Goal: Information Seeking & Learning: Find specific fact

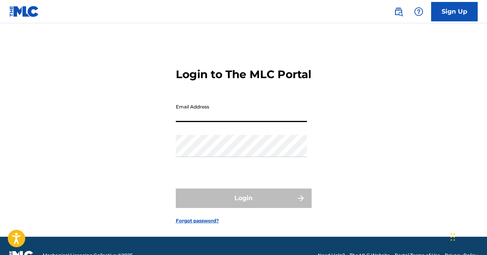
type input "[EMAIL_ADDRESS][DOMAIN_NAME]"
click at [243, 208] on button "Login" at bounding box center [244, 197] width 136 height 19
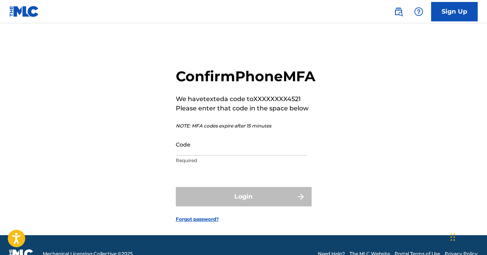
click at [232, 155] on input "Code" at bounding box center [241, 144] width 131 height 22
paste input "598725"
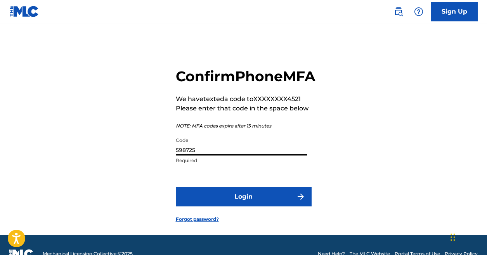
type input "598725"
click at [246, 206] on button "Login" at bounding box center [244, 196] width 136 height 19
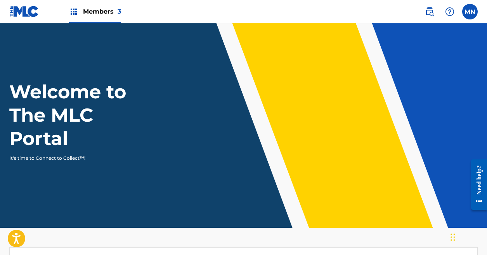
click at [120, 11] on span "3" at bounding box center [119, 11] width 3 height 7
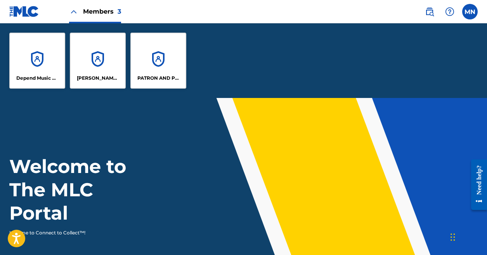
click at [100, 64] on div "[PERSON_NAME] DESIGNEE" at bounding box center [98, 61] width 56 height 56
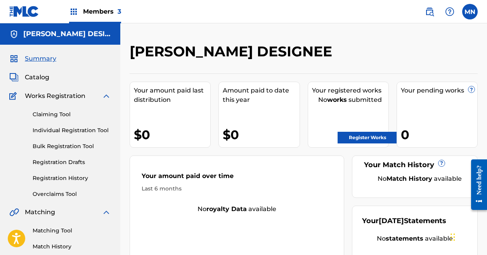
click at [46, 80] on span "Catalog" at bounding box center [37, 77] width 24 height 9
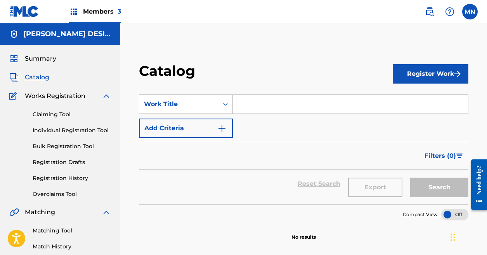
click at [425, 78] on button "Register Work" at bounding box center [431, 73] width 76 height 19
click at [427, 114] on link "By File Upload" at bounding box center [431, 117] width 76 height 19
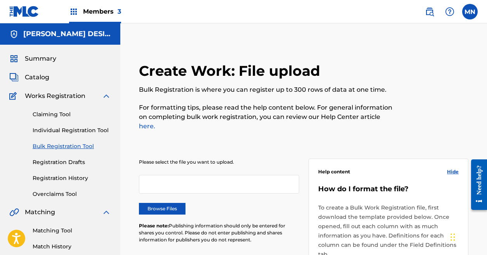
click at [60, 115] on link "Claiming Tool" at bounding box center [72, 114] width 78 height 8
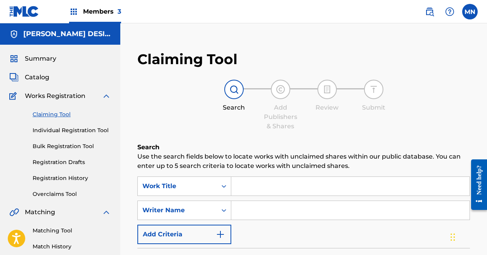
click at [262, 192] on input "Search Form" at bounding box center [350, 186] width 238 height 19
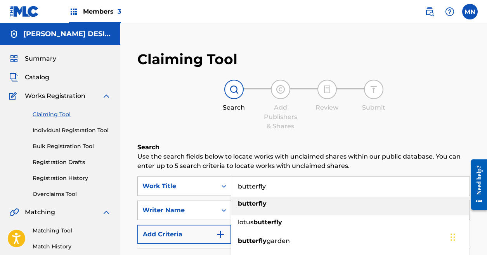
type input "butterfly"
click at [260, 205] on strong "butterfly" at bounding box center [252, 203] width 29 height 7
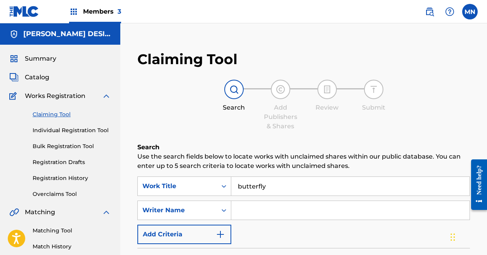
click at [271, 212] on input "Search Form" at bounding box center [350, 210] width 238 height 19
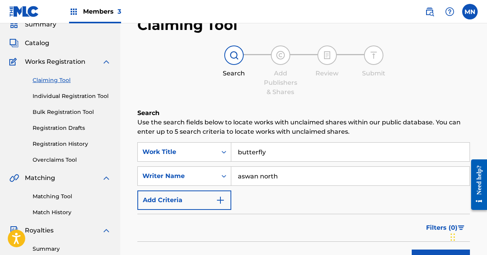
scroll to position [83, 0]
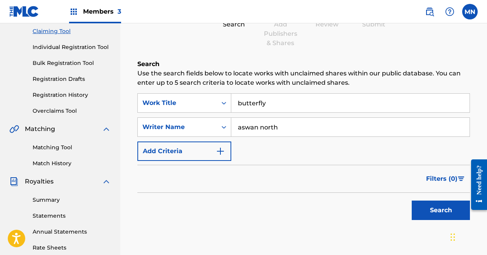
type input "aswan north"
click at [430, 210] on button "Search" at bounding box center [441, 209] width 58 height 19
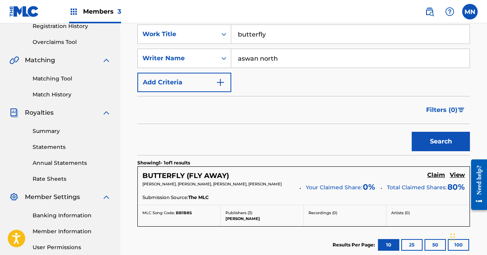
scroll to position [230, 0]
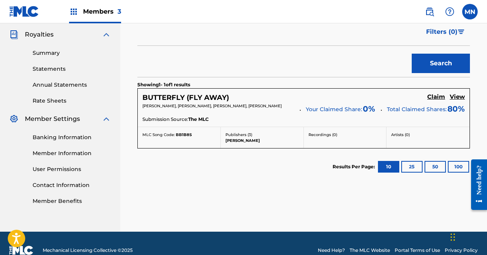
click at [457, 96] on h5 "View" at bounding box center [457, 96] width 15 height 7
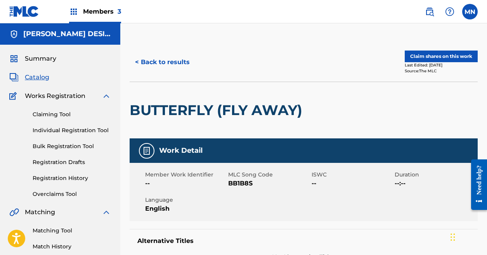
scroll to position [10, 0]
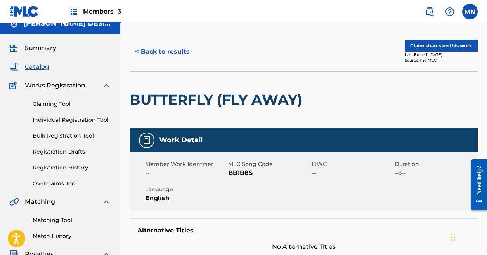
click at [46, 48] on span "Summary" at bounding box center [40, 47] width 31 height 9
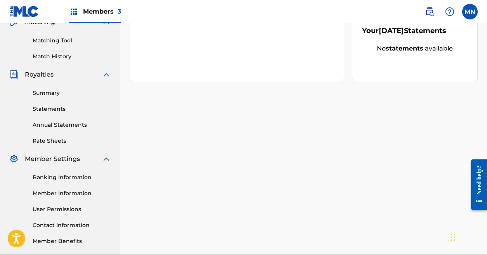
scroll to position [209, 0]
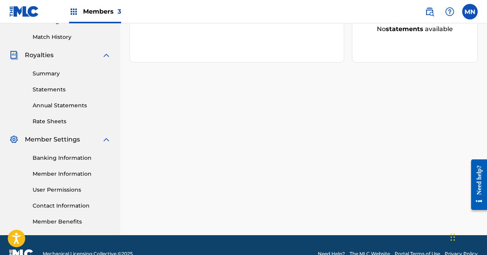
click at [69, 141] on span "Member Settings" at bounding box center [52, 139] width 55 height 9
click at [69, 174] on link "Member Information" at bounding box center [72, 174] width 78 height 8
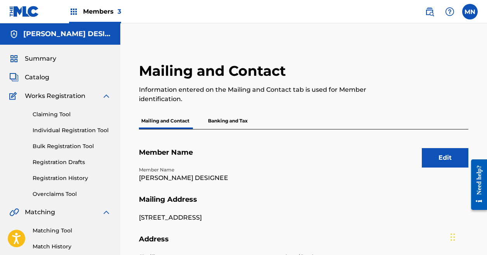
click at [225, 119] on p "Banking and Tax" at bounding box center [228, 121] width 44 height 16
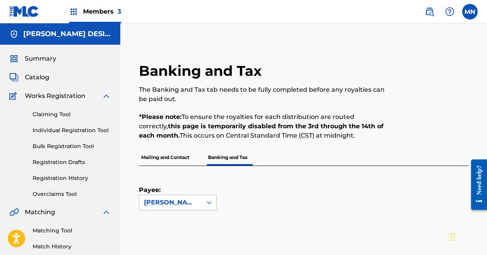
click at [210, 201] on icon at bounding box center [209, 202] width 8 height 8
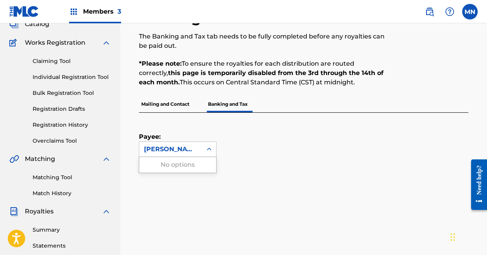
scroll to position [55, 0]
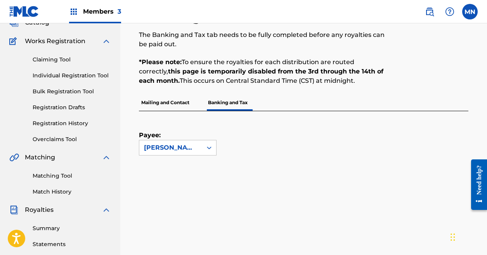
click at [183, 102] on p "Mailing and Contact" at bounding box center [165, 102] width 53 height 16
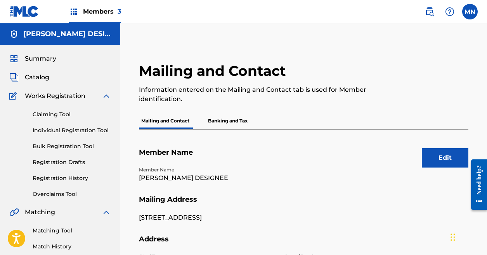
click at [444, 158] on button "Edit" at bounding box center [445, 157] width 47 height 19
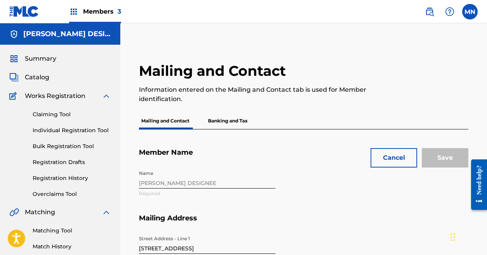
click at [391, 159] on button "Cancel" at bounding box center [394, 157] width 47 height 19
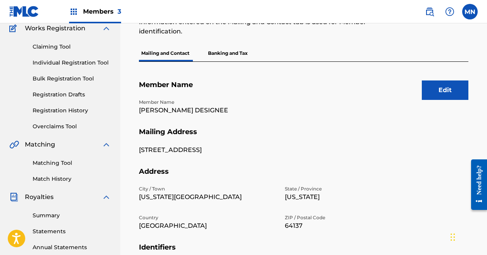
scroll to position [221, 0]
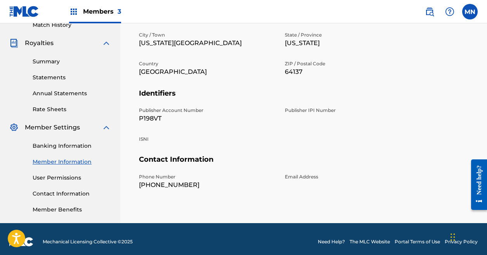
click at [66, 177] on link "User Permissions" at bounding box center [72, 178] width 78 height 8
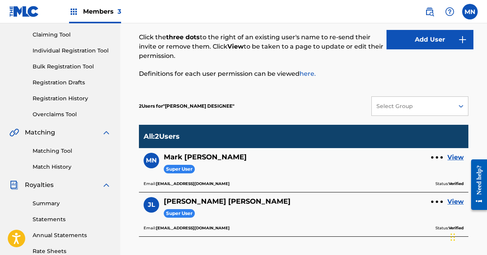
scroll to position [117, 0]
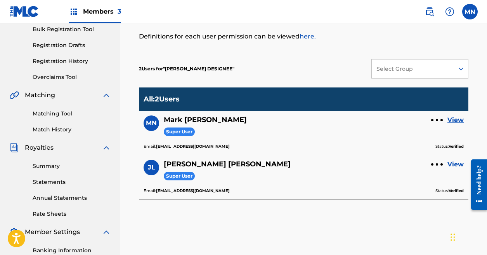
click at [457, 165] on link "View" at bounding box center [456, 164] width 16 height 9
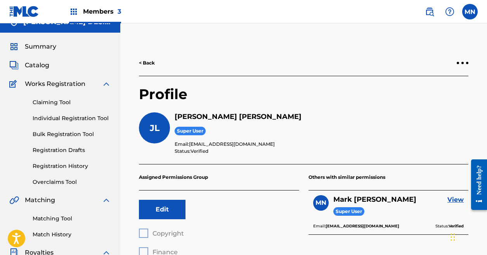
scroll to position [87, 0]
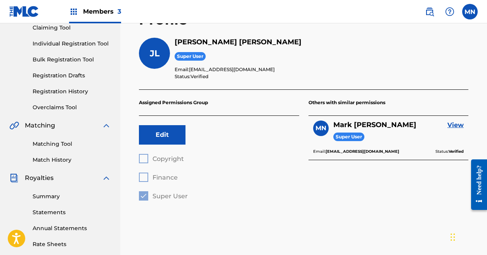
click at [169, 136] on button "Edit" at bounding box center [162, 134] width 47 height 19
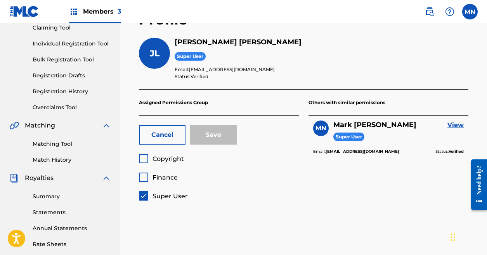
click at [170, 134] on button "Cancel" at bounding box center [162, 134] width 47 height 19
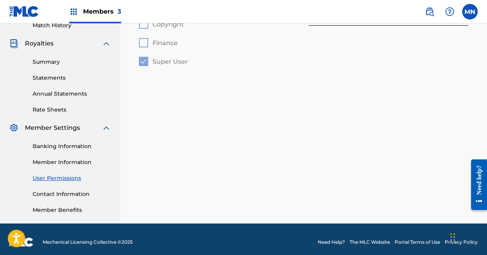
scroll to position [227, 0]
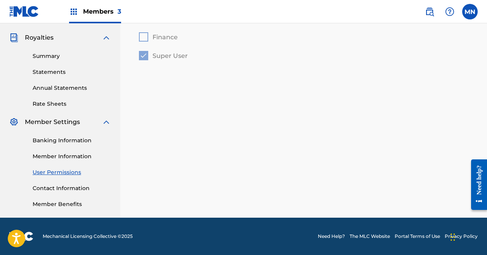
click at [71, 187] on link "Contact Information" at bounding box center [72, 188] width 78 height 8
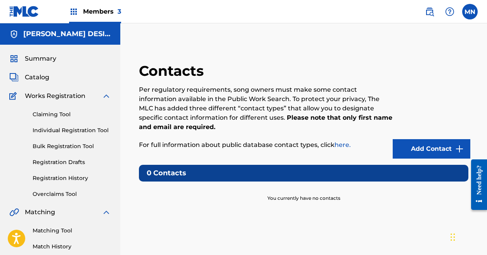
scroll to position [2, 0]
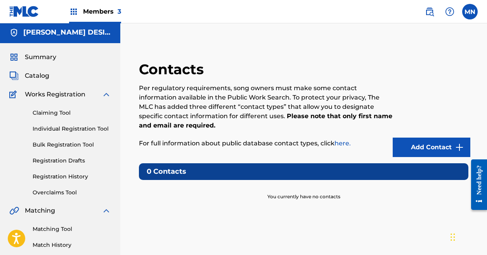
click at [72, 192] on link "Overclaims Tool" at bounding box center [72, 192] width 78 height 8
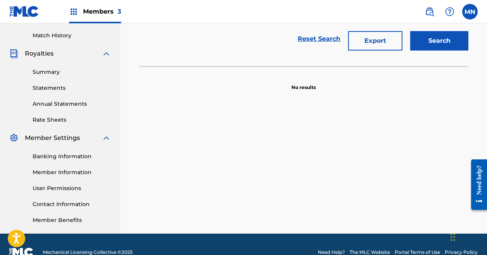
scroll to position [227, 0]
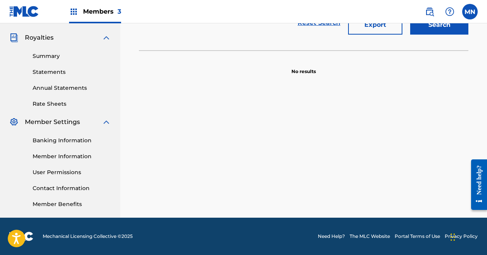
click at [68, 156] on link "Member Information" at bounding box center [72, 156] width 78 height 8
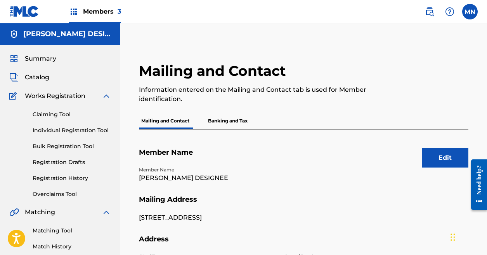
click at [455, 159] on button "Edit" at bounding box center [445, 157] width 47 height 19
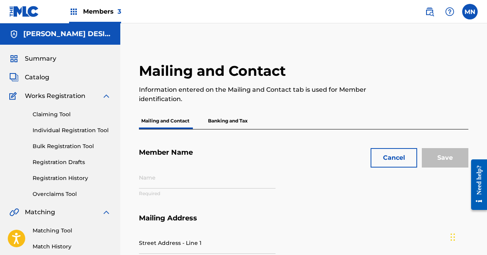
type input "[PERSON_NAME] DESIGNEE"
type input "[STREET_ADDRESS]"
type input "[US_STATE][GEOGRAPHIC_DATA]"
type input "64137"
type input "P198VT"
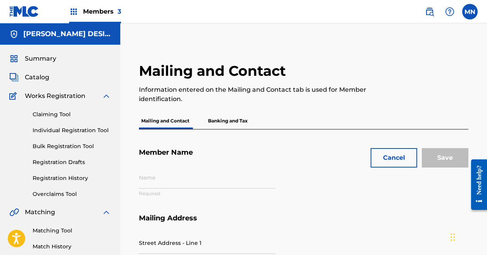
type input "262"
type input "4981555"
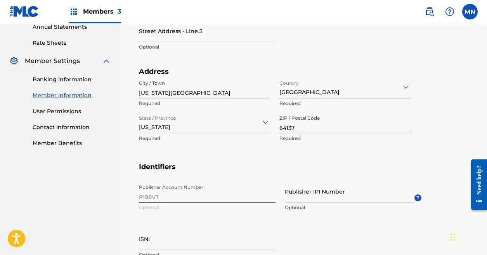
scroll to position [336, 0]
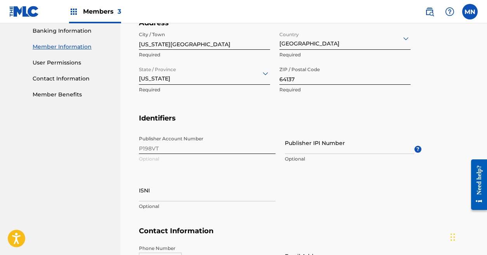
drag, startPoint x: 160, startPoint y: 146, endPoint x: 148, endPoint y: 144, distance: 11.7
click at [160, 146] on div "Publisher Account Number P198VT Optional Publisher IPI Number Optional ? ISNI O…" at bounding box center [280, 179] width 283 height 95
drag, startPoint x: 146, startPoint y: 146, endPoint x: 158, endPoint y: 150, distance: 12.9
click at [161, 153] on div "Publisher Account Number P198VT Optional Publisher IPI Number Optional ? ISNI O…" at bounding box center [280, 179] width 283 height 95
click at [200, 162] on div "Publisher Account Number P198VT Optional Publisher IPI Number Optional ? ISNI O…" at bounding box center [280, 179] width 283 height 95
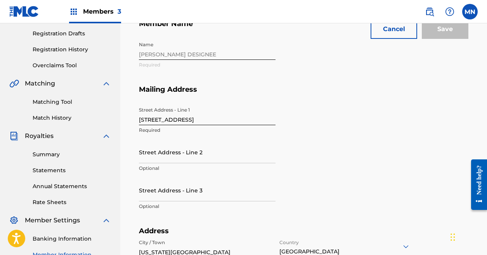
scroll to position [369, 0]
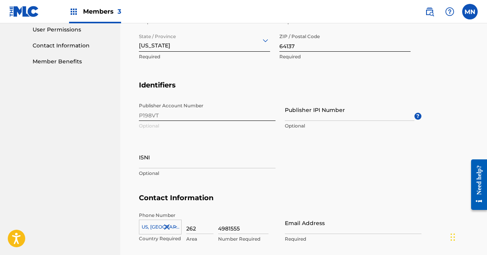
click at [144, 157] on input "ISNI" at bounding box center [207, 157] width 137 height 22
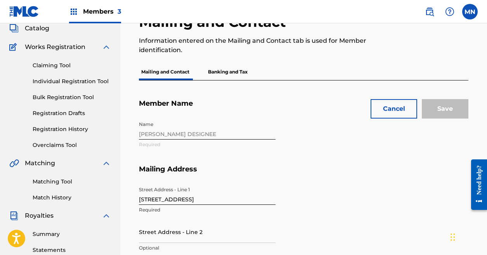
scroll to position [47, 0]
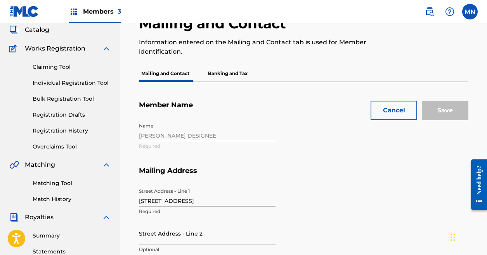
click at [53, 66] on link "Claiming Tool" at bounding box center [72, 67] width 78 height 8
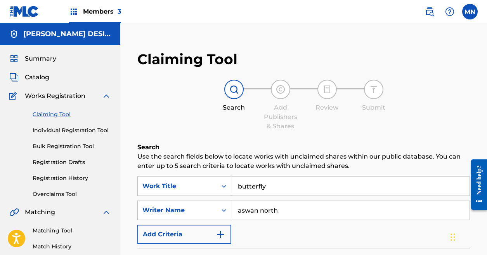
click at [289, 212] on input "aswan north" at bounding box center [350, 210] width 238 height 19
drag, startPoint x: 290, startPoint y: 210, endPoint x: 224, endPoint y: 205, distance: 66.5
click at [224, 205] on div "SearchWithCriteria7a98c8e3-f767-47b6-9b42-6d0e6e870f6c Writer Name aswan north" at bounding box center [303, 209] width 333 height 19
type input "[PERSON_NAME]"
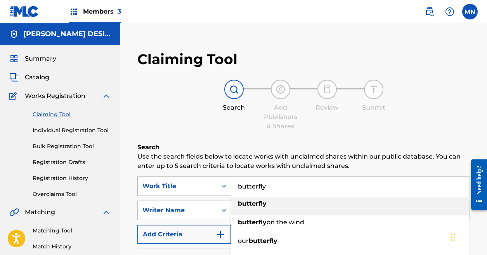
drag, startPoint x: 231, startPoint y: 182, endPoint x: 219, endPoint y: 180, distance: 13.0
click at [219, 182] on div "SearchWithCriteria5636db11-5671-45ae-8e95-b014d3ed9cff Work Title butterfly but…" at bounding box center [303, 185] width 333 height 19
drag, startPoint x: 287, startPoint y: 188, endPoint x: 225, endPoint y: 181, distance: 62.5
click at [225, 181] on div "SearchWithCriteria5636db11-5671-45ae-8e95-b014d3ed9cff Work Title butterfly but…" at bounding box center [303, 185] width 333 height 19
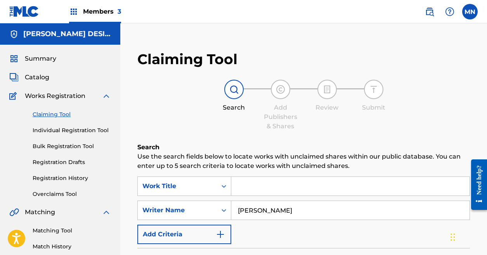
click at [300, 236] on div "SearchWithCriteria5636db11-5671-45ae-8e95-b014d3ed9cff Work Title SearchWithCri…" at bounding box center [303, 210] width 333 height 68
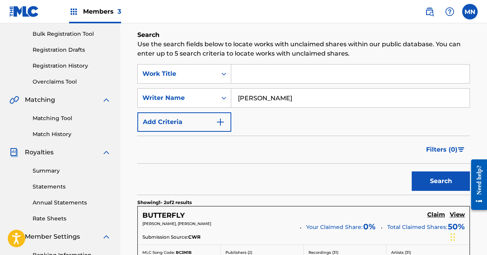
click at [256, 98] on input "[PERSON_NAME]" at bounding box center [350, 98] width 238 height 19
type input "[PERSON_NAME]"
click at [438, 177] on button "Search" at bounding box center [441, 180] width 58 height 19
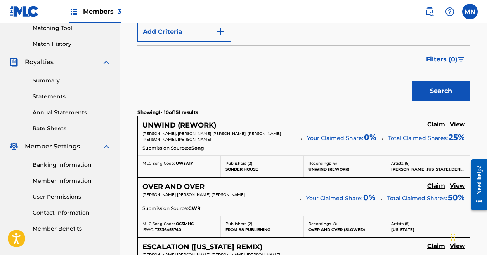
scroll to position [252, 0]
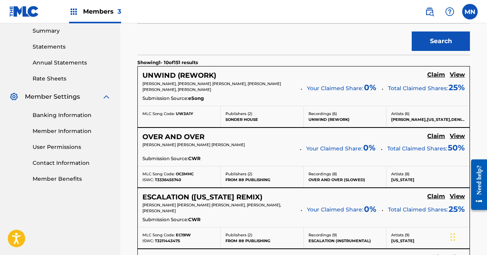
click at [456, 134] on h5 "View" at bounding box center [457, 135] width 15 height 7
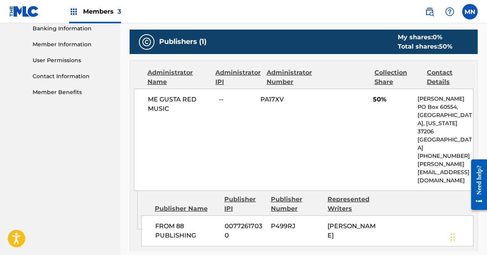
scroll to position [337, 0]
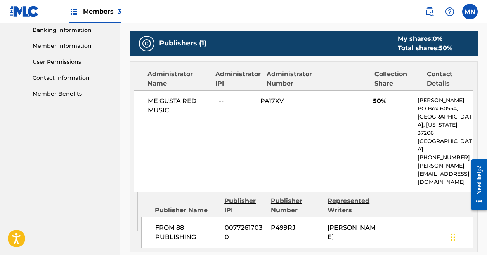
click at [58, 62] on link "User Permissions" at bounding box center [72, 62] width 78 height 8
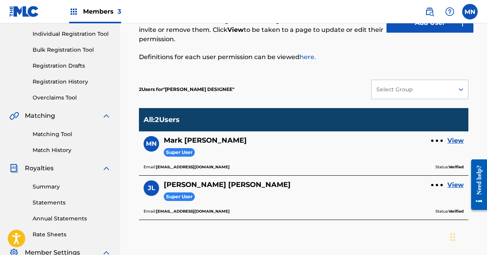
scroll to position [227, 0]
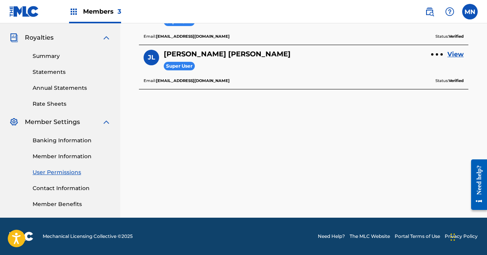
click at [62, 159] on link "Member Information" at bounding box center [72, 156] width 78 height 8
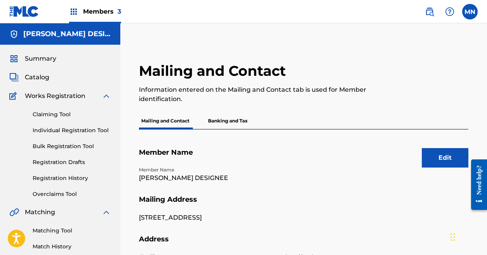
click at [435, 160] on button "Edit" at bounding box center [445, 157] width 47 height 19
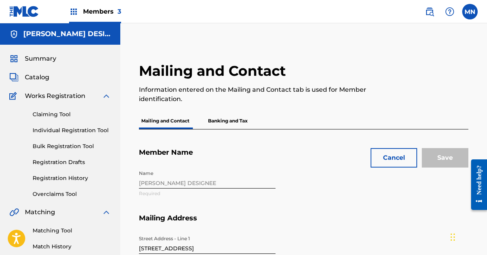
click at [210, 182] on div "Name [PERSON_NAME] DESIGNEE Required" at bounding box center [280, 189] width 283 height 47
click at [202, 182] on div "Name [PERSON_NAME] DESIGNEE Required" at bounding box center [280, 189] width 283 height 47
click at [181, 178] on div "Name [PERSON_NAME] DESIGNEE Required" at bounding box center [280, 189] width 283 height 47
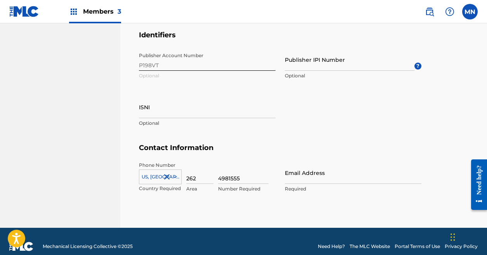
scroll to position [428, 0]
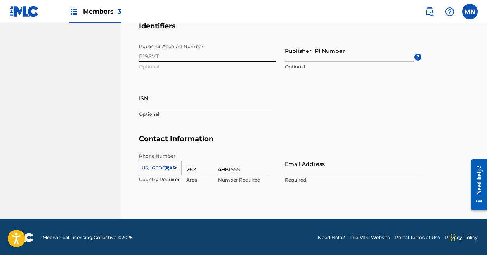
click at [305, 55] on input "Publisher IPI Number" at bounding box center [350, 51] width 130 height 22
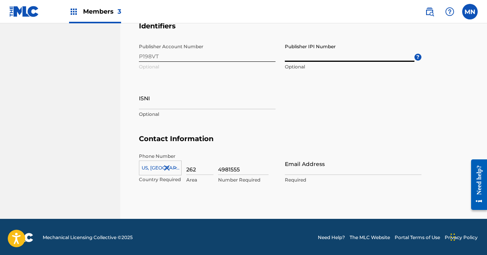
paste input "885244210"
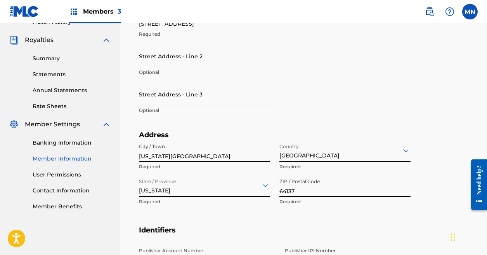
scroll to position [0, 0]
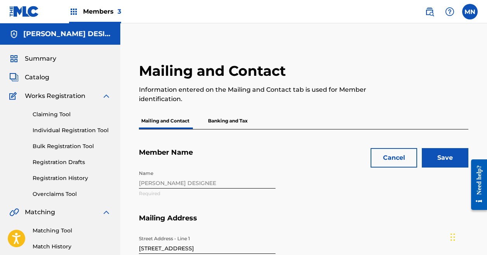
type input "885244210"
click at [41, 76] on span "Catalog" at bounding box center [37, 77] width 24 height 9
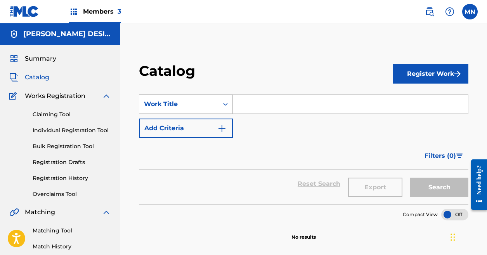
click at [222, 104] on icon "Search Form" at bounding box center [226, 104] width 8 height 8
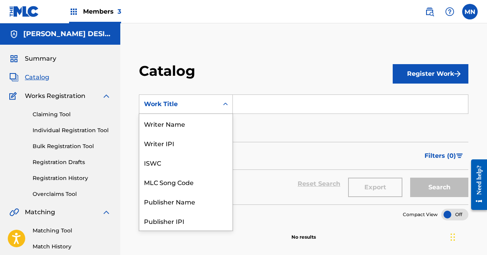
scroll to position [116, 0]
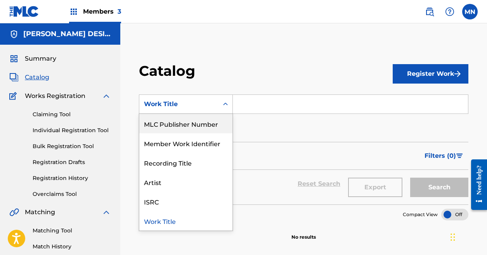
click at [45, 56] on span "Summary" at bounding box center [40, 58] width 31 height 9
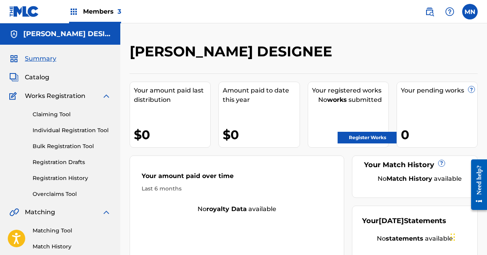
click at [255, 56] on h2 "[PERSON_NAME] DESIGNEE" at bounding box center [233, 51] width 207 height 17
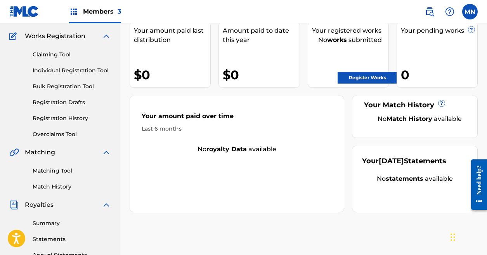
scroll to position [64, 0]
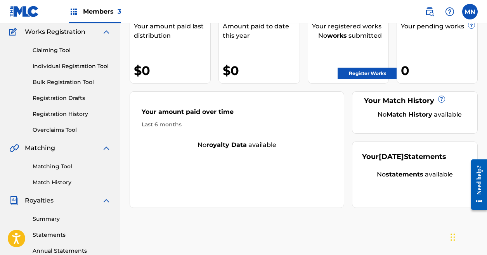
click at [75, 82] on link "Bulk Registration Tool" at bounding box center [72, 82] width 78 height 8
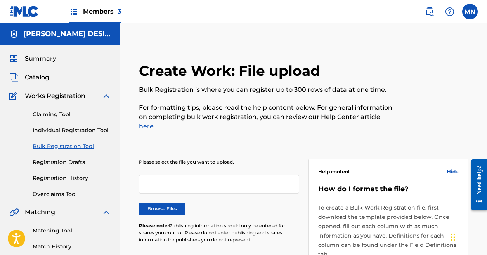
scroll to position [2, 0]
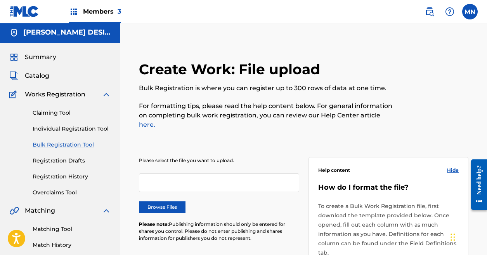
click at [430, 14] on img at bounding box center [429, 11] width 9 height 9
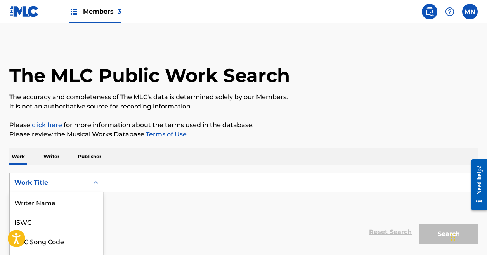
scroll to position [45, 0]
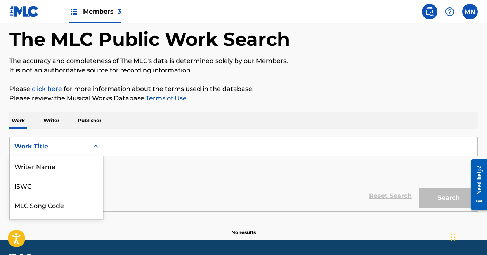
click at [97, 156] on div "Work Title selected, 8 of 8. 8 results available. Use Up and Down to choose opt…" at bounding box center [56, 146] width 94 height 19
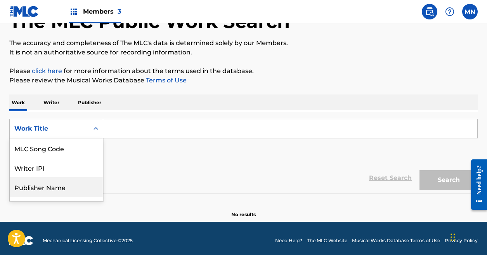
scroll to position [54, 0]
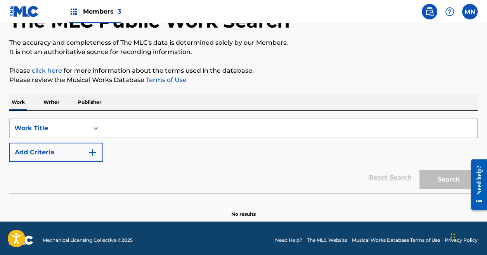
click at [193, 130] on input "Search Form" at bounding box center [290, 128] width 374 height 19
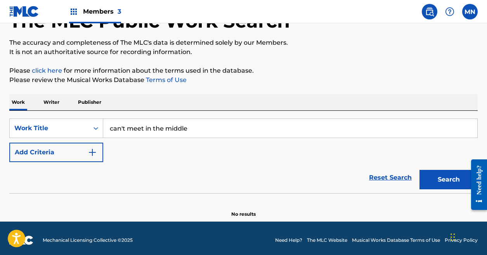
type input "can't meet in the middle"
click at [97, 151] on button "Add Criteria" at bounding box center [56, 151] width 94 height 19
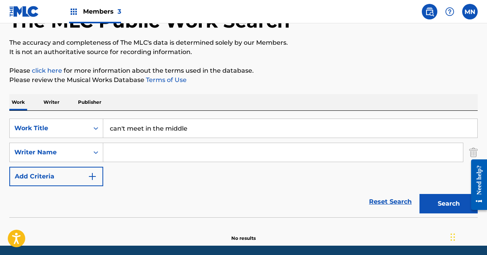
click at [158, 151] on input "Search Form" at bounding box center [283, 152] width 360 height 19
type input "[PERSON_NAME]"
drag, startPoint x: 157, startPoint y: 150, endPoint x: 446, endPoint y: 206, distance: 294.6
click at [446, 206] on button "Search" at bounding box center [449, 203] width 58 height 19
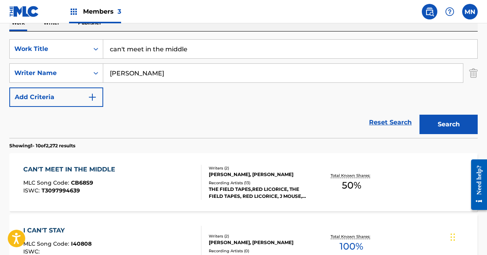
scroll to position [156, 0]
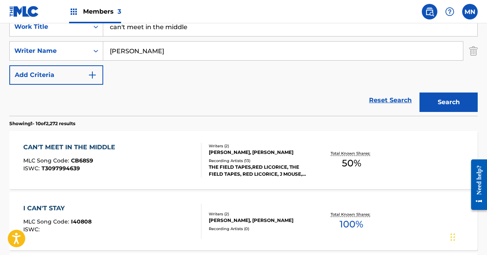
click at [102, 146] on div "CAN'T MEET IN THE MIDDLE" at bounding box center [71, 146] width 96 height 9
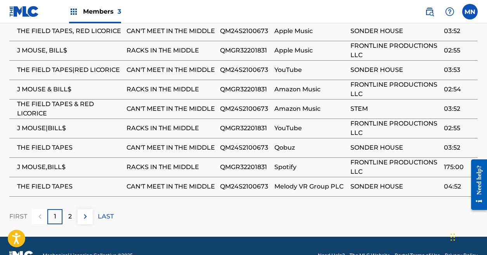
scroll to position [367, 0]
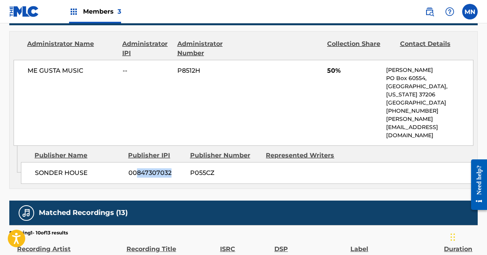
drag, startPoint x: 170, startPoint y: 154, endPoint x: 136, endPoint y: 157, distance: 34.3
click at [136, 168] on span "00847307032" at bounding box center [156, 172] width 56 height 9
copy span "847307032"
drag, startPoint x: 402, startPoint y: 248, endPoint x: 351, endPoint y: 248, distance: 51.2
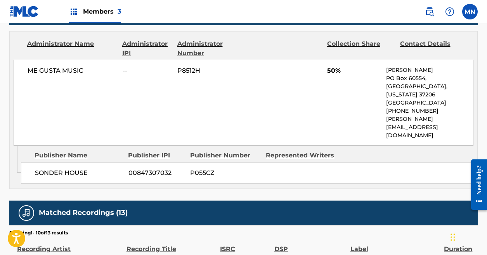
copy span "SONDER HOUSE"
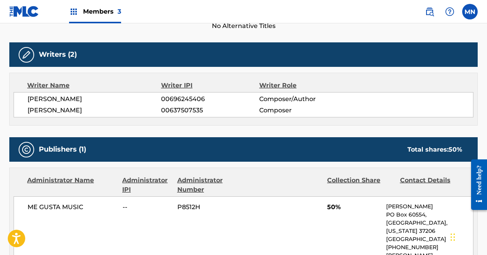
scroll to position [0, 0]
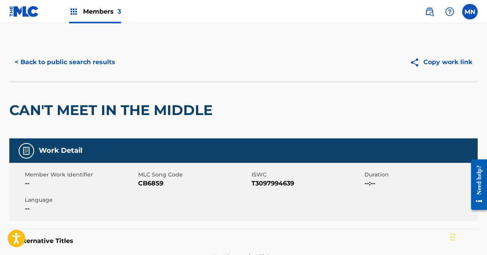
click at [94, 62] on button "< Back to public search results" at bounding box center [64, 61] width 111 height 19
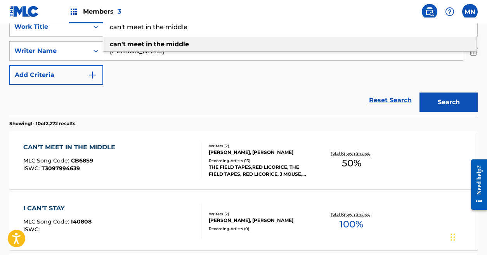
drag, startPoint x: 221, startPoint y: 30, endPoint x: 109, endPoint y: 21, distance: 112.2
click at [106, 24] on input "can't meet in the middle" at bounding box center [290, 26] width 374 height 19
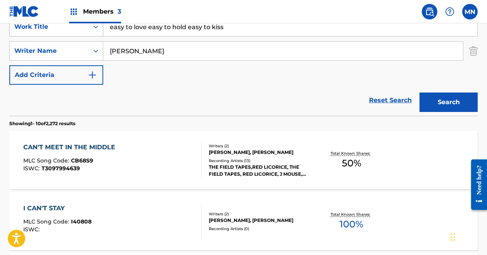
drag, startPoint x: 237, startPoint y: 24, endPoint x: 67, endPoint y: 26, distance: 169.6
click at [67, 26] on div "SearchWithCriteria5636db11-5671-45ae-8e95-b014d3ed9cff Work Title easy to love …" at bounding box center [243, 26] width 469 height 19
click at [233, 27] on input "easy to love easy to hold easy to kiss" at bounding box center [290, 26] width 374 height 19
drag, startPoint x: 233, startPoint y: 27, endPoint x: 153, endPoint y: 28, distance: 80.4
click at [153, 28] on input "easy to love easy to hold easy to kiss" at bounding box center [290, 26] width 374 height 19
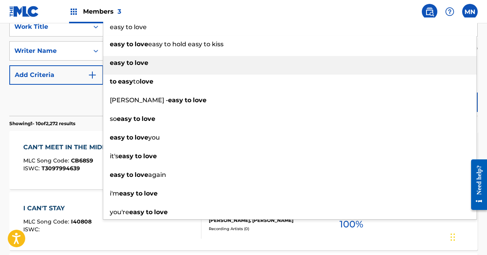
type input "easy to love"
click at [136, 59] on strong "love" at bounding box center [142, 62] width 14 height 7
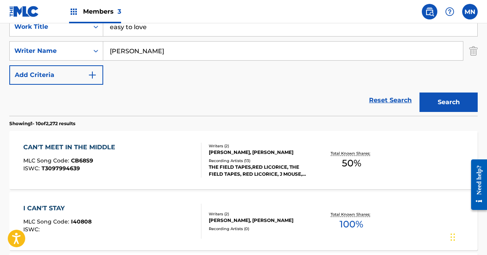
click at [446, 103] on button "Search" at bounding box center [449, 101] width 58 height 19
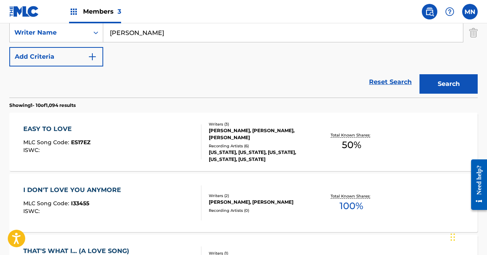
scroll to position [211, 0]
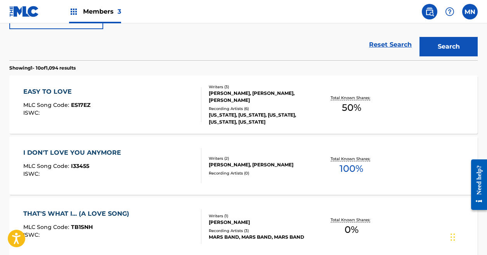
click at [62, 92] on div "EASY TO LOVE" at bounding box center [56, 91] width 67 height 9
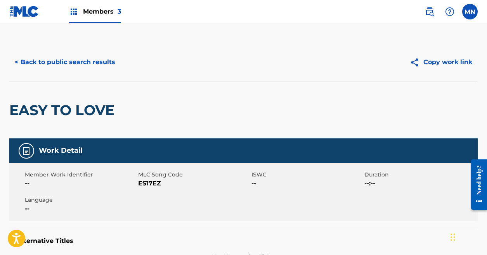
click at [98, 64] on button "< Back to public search results" at bounding box center [64, 61] width 111 height 19
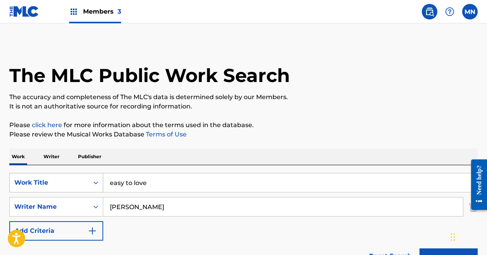
drag, startPoint x: 160, startPoint y: 183, endPoint x: 82, endPoint y: 177, distance: 78.2
click at [81, 179] on div "SearchWithCriteria5636db11-5671-45ae-8e95-b014d3ed9cff Work Title easy to love" at bounding box center [243, 182] width 469 height 19
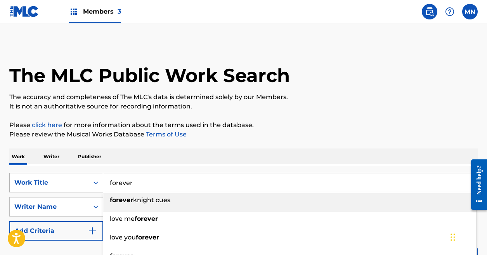
type input "forever"
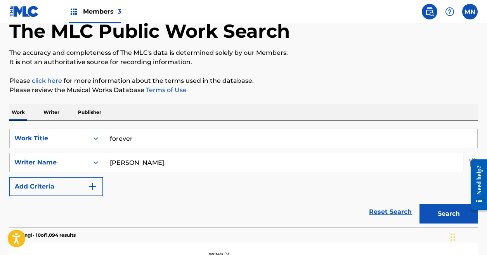
scroll to position [88, 0]
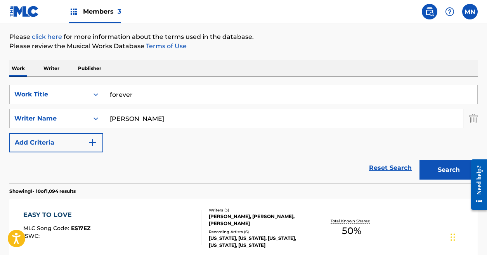
click at [444, 171] on button "Search" at bounding box center [449, 169] width 58 height 19
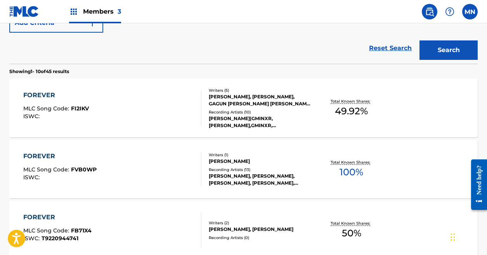
scroll to position [0, 0]
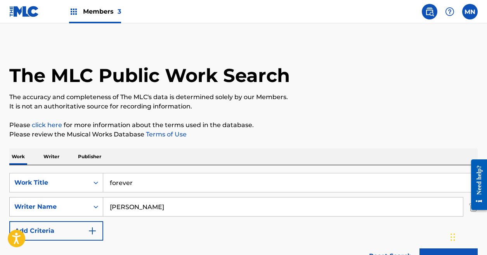
drag, startPoint x: 139, startPoint y: 208, endPoint x: 82, endPoint y: 197, distance: 57.4
click at [82, 197] on div "SearchWithCriteria7a98c8e3-f767-47b6-9b42-6d0e6e870f6c Writer Name [PERSON_NAME]" at bounding box center [243, 206] width 469 height 19
click at [446, 250] on button "Search" at bounding box center [449, 257] width 58 height 19
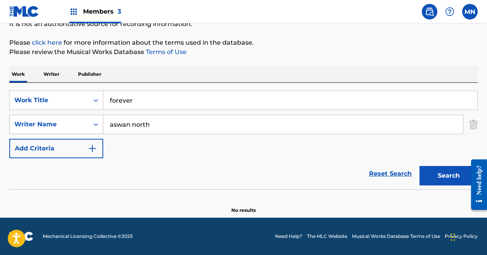
drag, startPoint x: 131, startPoint y: 127, endPoint x: 72, endPoint y: 116, distance: 59.6
click at [73, 118] on div "SearchWithCriteria7a98c8e3-f767-47b6-9b42-6d0e6e870f6c Writer Name aswan north" at bounding box center [243, 124] width 469 height 19
type input "north"
click at [444, 177] on button "Search" at bounding box center [449, 175] width 58 height 19
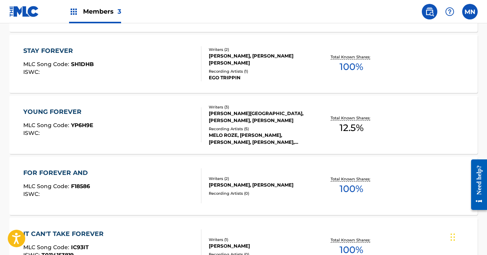
scroll to position [0, 0]
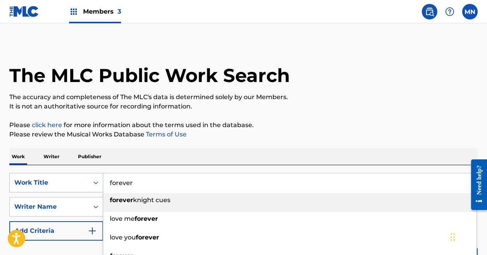
drag, startPoint x: 146, startPoint y: 188, endPoint x: 83, endPoint y: 174, distance: 64.7
click at [83, 174] on div "SearchWithCriteria5636db11-5671-45ae-8e95-b014d3ed9cff Work Title forever forev…" at bounding box center [243, 182] width 469 height 19
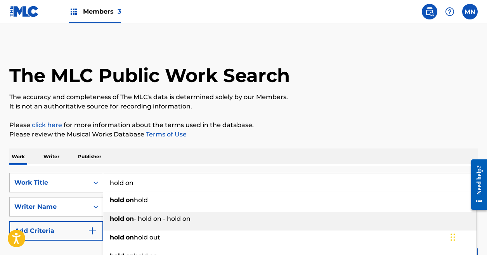
click at [203, 225] on div "hold on - hold on - hold on" at bounding box center [289, 219] width 373 height 14
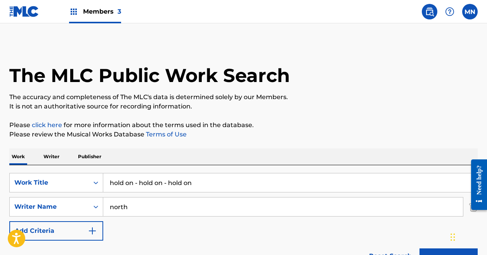
drag, startPoint x: 209, startPoint y: 187, endPoint x: 135, endPoint y: 184, distance: 74.2
click at [135, 184] on input "hold on - hold on - hold on" at bounding box center [290, 182] width 374 height 19
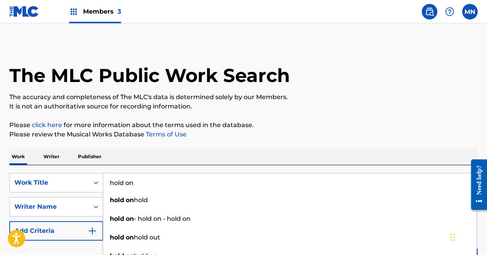
type input "hold on"
click at [95, 150] on p "Publisher" at bounding box center [90, 156] width 28 height 16
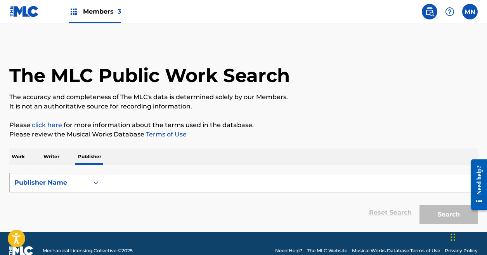
click at [23, 159] on p "Work" at bounding box center [18, 156] width 18 height 16
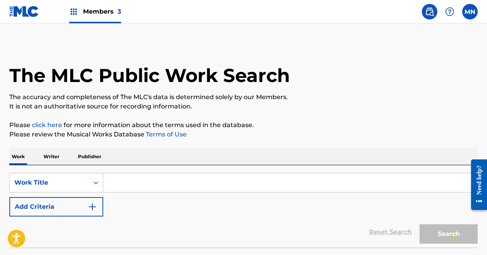
click at [127, 181] on input "Search Form" at bounding box center [290, 182] width 374 height 19
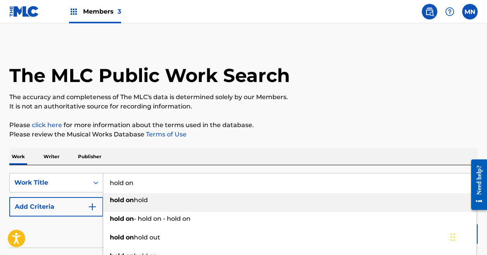
type input "hold on"
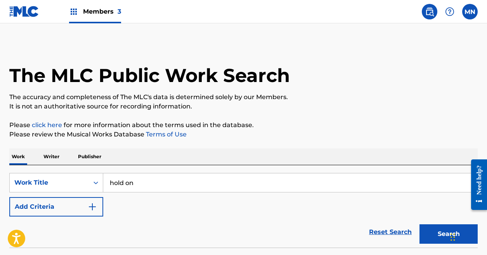
click at [90, 209] on img "Search Form" at bounding box center [92, 206] width 9 height 9
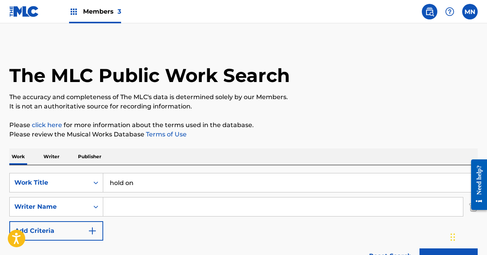
click at [134, 208] on input "Search Form" at bounding box center [283, 206] width 360 height 19
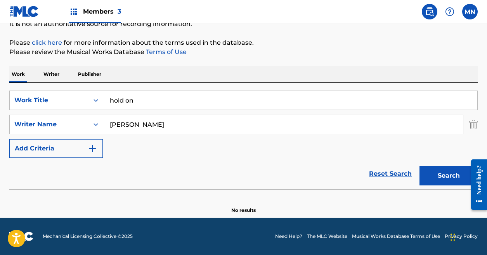
type input "[PERSON_NAME]"
click at [441, 178] on button "Search" at bounding box center [449, 175] width 58 height 19
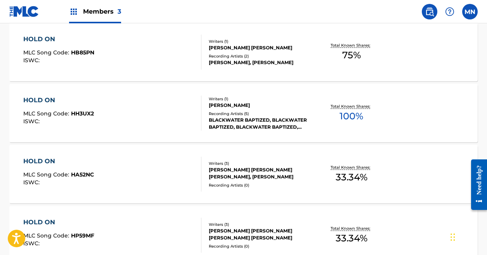
scroll to position [397, 0]
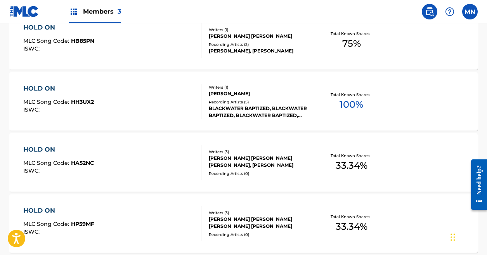
click at [43, 209] on div "HOLD ON" at bounding box center [58, 210] width 71 height 9
